Goal: Task Accomplishment & Management: Use online tool/utility

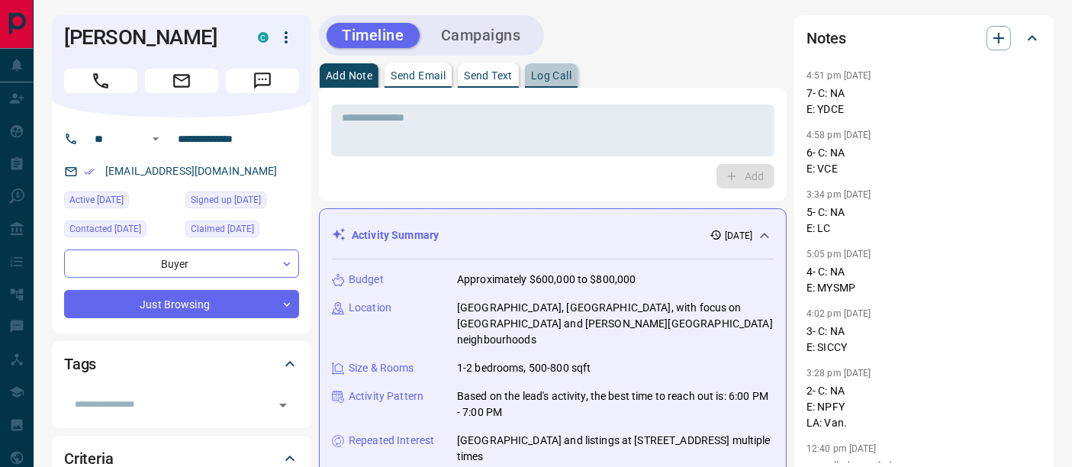
click at [566, 71] on p "Log Call" at bounding box center [551, 75] width 40 height 11
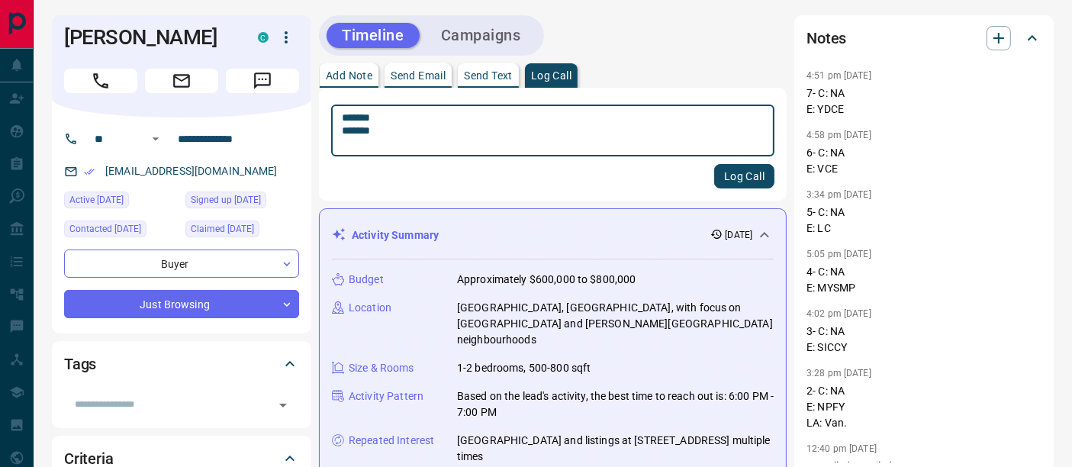
type textarea "******* *******"
click at [769, 186] on button "Log Call" at bounding box center [744, 176] width 60 height 24
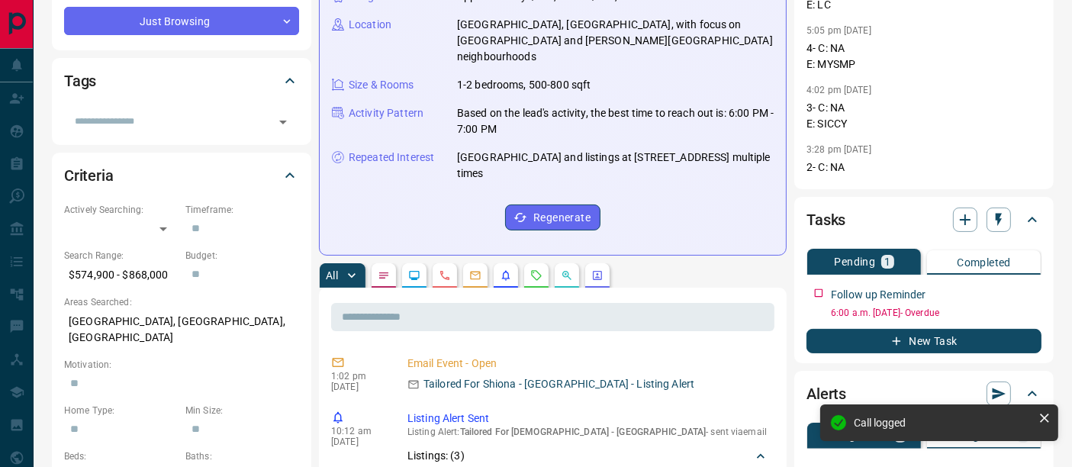
scroll to position [339, 0]
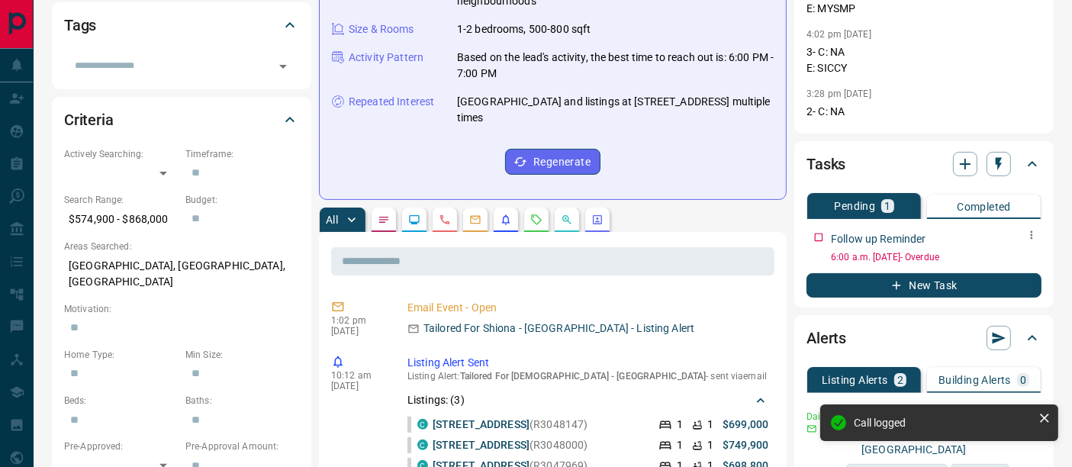
click at [1024, 240] on button "button" at bounding box center [1032, 235] width 20 height 20
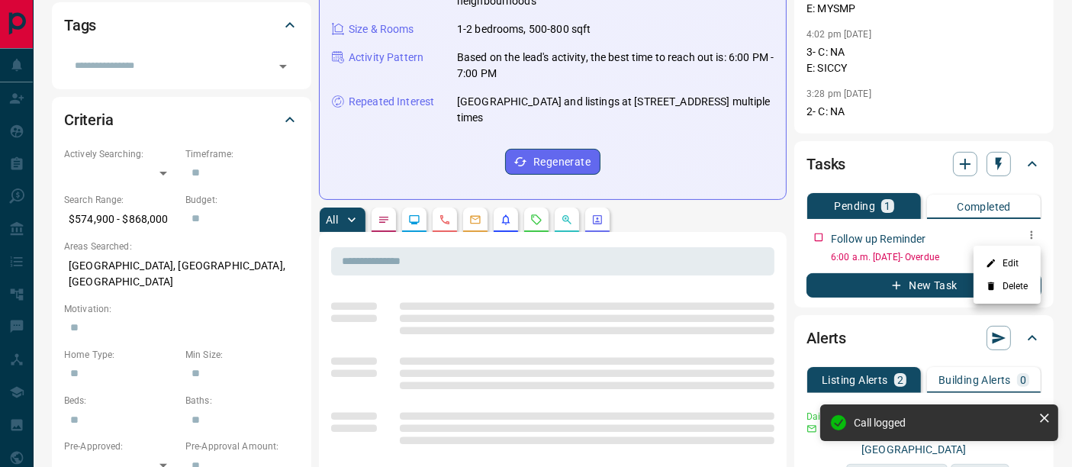
click at [1029, 236] on div at bounding box center [536, 233] width 1072 height 467
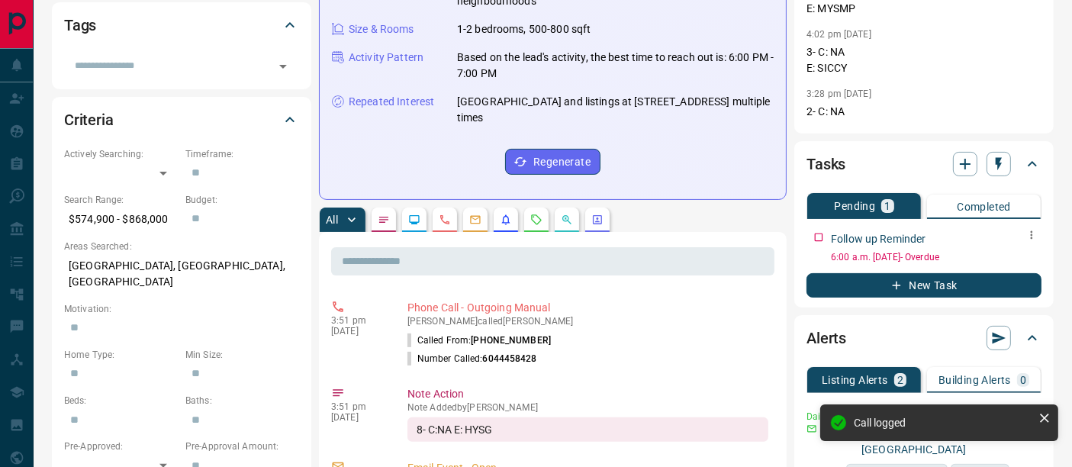
click at [1025, 243] on div at bounding box center [1032, 235] width 20 height 21
click at [1029, 234] on icon "button" at bounding box center [1031, 235] width 12 height 12
click at [1017, 256] on li "Edit" at bounding box center [1007, 263] width 67 height 23
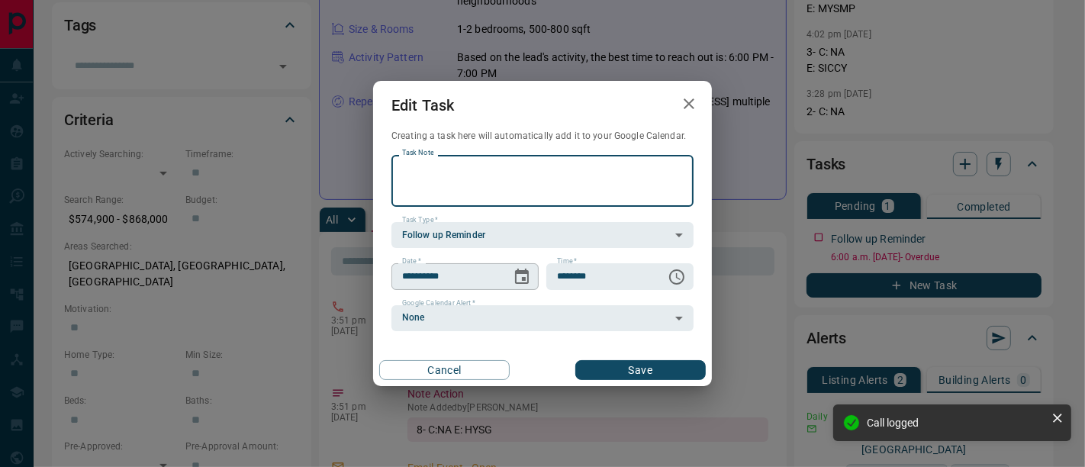
click at [524, 279] on icon "Choose date, selected date is Sep 16, 2025" at bounding box center [522, 276] width 14 height 15
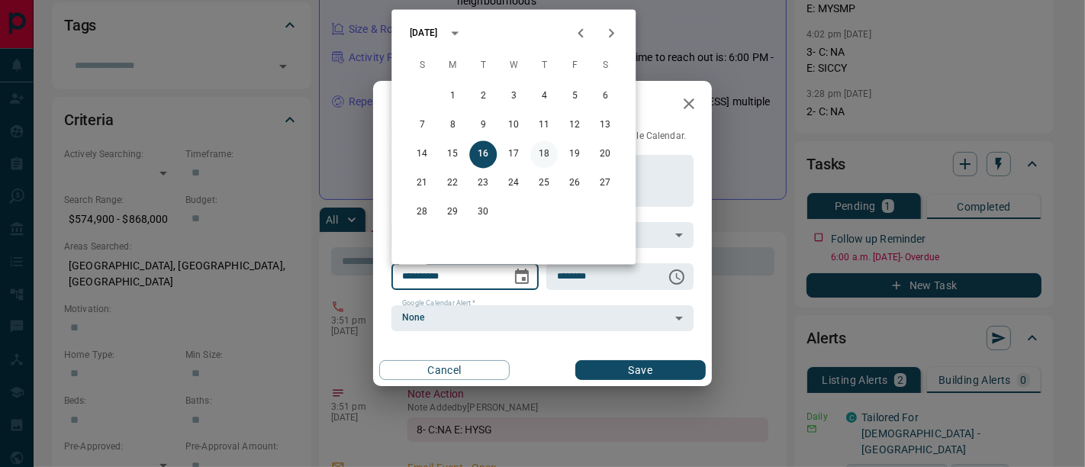
click at [543, 158] on button "18" at bounding box center [543, 154] width 27 height 27
type input "**********"
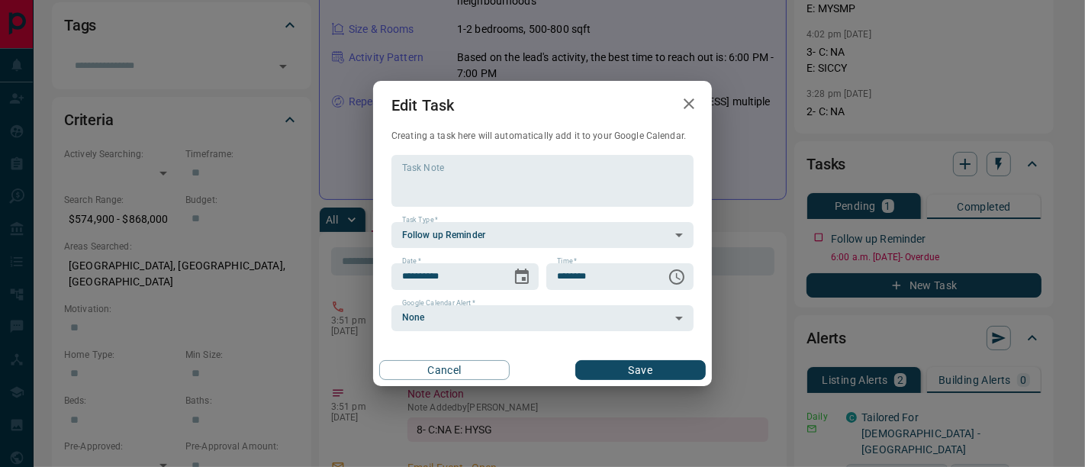
click at [597, 372] on button "Save" at bounding box center [640, 370] width 130 height 20
